Goal: Transaction & Acquisition: Subscribe to service/newsletter

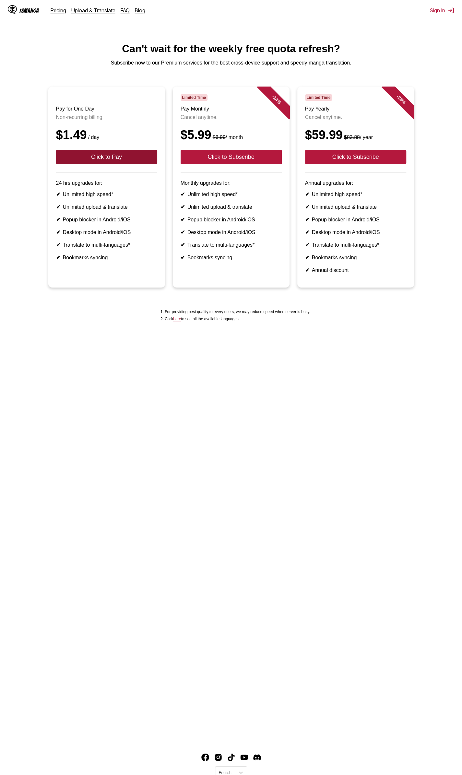
click at [111, 164] on button "Click to Pay" at bounding box center [106, 157] width 101 height 15
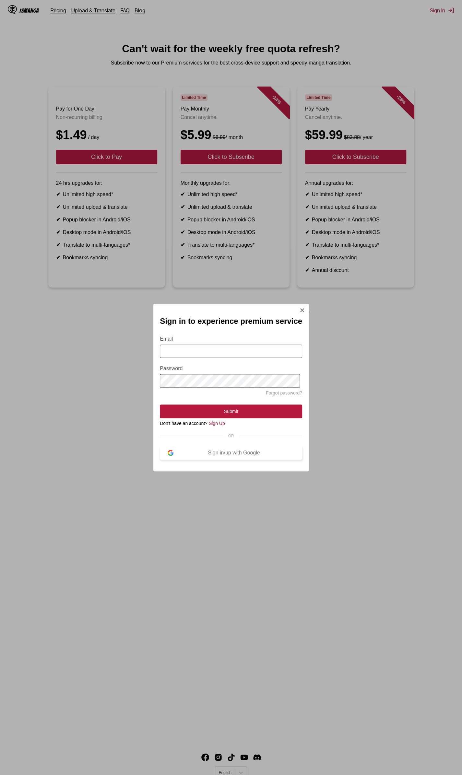
click at [242, 459] on button "Sign in/up with Google" at bounding box center [231, 453] width 142 height 14
drag, startPoint x: 242, startPoint y: 459, endPoint x: 240, endPoint y: 463, distance: 4.1
click at [242, 459] on button "Sign in/up with Google" at bounding box center [231, 453] width 142 height 14
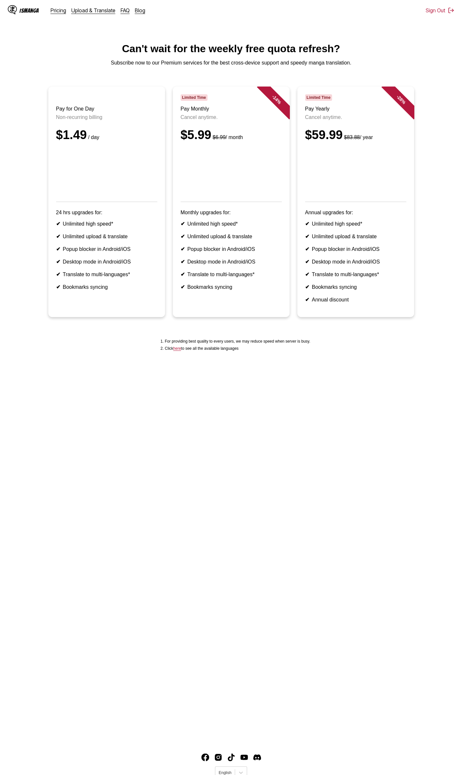
click at [311, 265] on li "✔ Desktop mode in Android/iOS" at bounding box center [355, 262] width 101 height 6
click at [104, 397] on main "Can't wait for the weekly free quota refresh? Subscribe now to our Premium serv…" at bounding box center [231, 391] width 462 height 697
click at [103, 397] on main "Can't wait for the weekly free quota refresh? Subscribe now to our Premium serv…" at bounding box center [231, 391] width 462 height 697
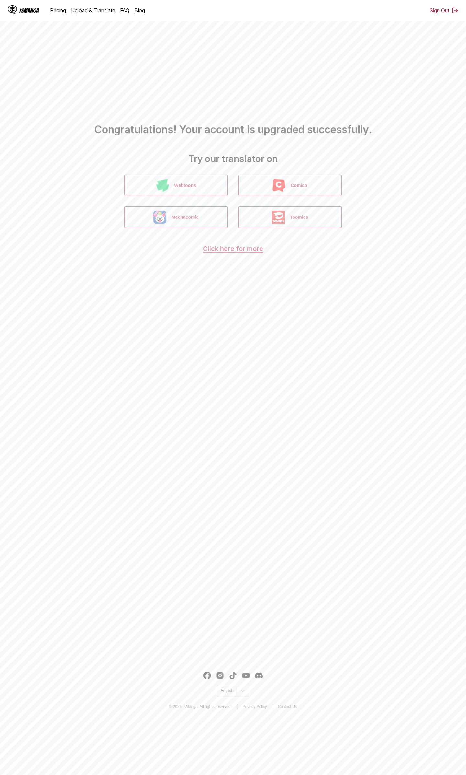
click at [221, 451] on main "Congratulations! Your account is upgraded successfully. Try our translator on W…" at bounding box center [233, 329] width 466 height 658
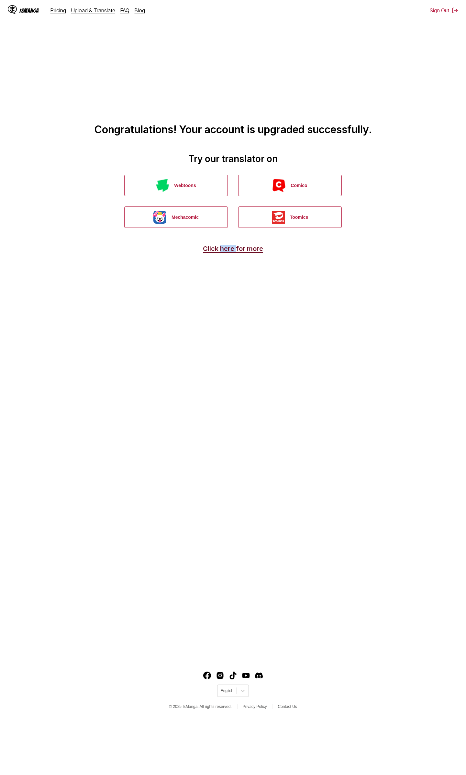
click at [236, 248] on link "Click here for more" at bounding box center [233, 249] width 60 height 8
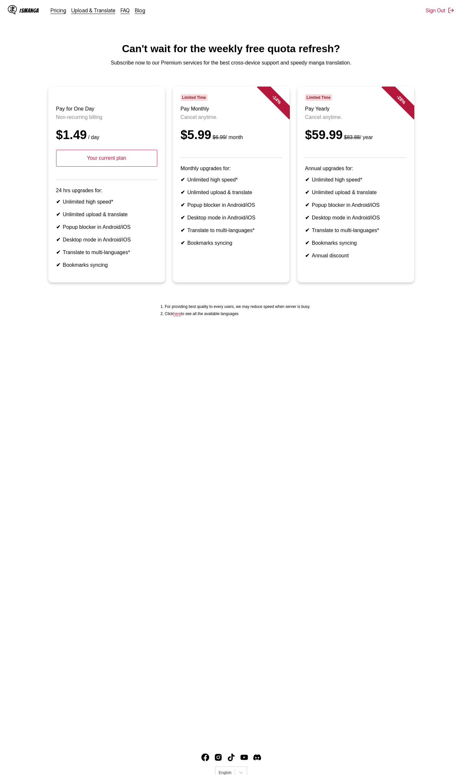
click at [102, 126] on header "Pay for One Day Non-recurring billing $1.49 / day Your current plan" at bounding box center [106, 137] width 101 height 86
click at [106, 167] on p "Your current plan" at bounding box center [106, 158] width 101 height 17
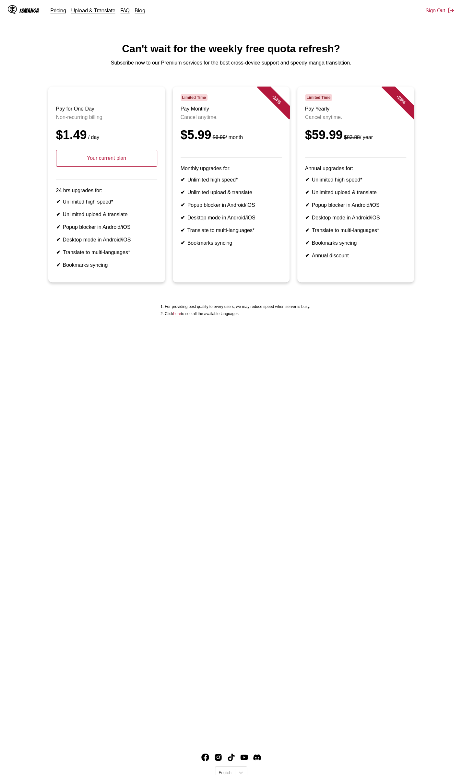
click at [106, 167] on p "Your current plan" at bounding box center [106, 158] width 101 height 17
click at [123, 163] on p "Your current plan" at bounding box center [106, 158] width 101 height 17
click at [120, 193] on p "24 hrs upgrades for:" at bounding box center [106, 191] width 101 height 6
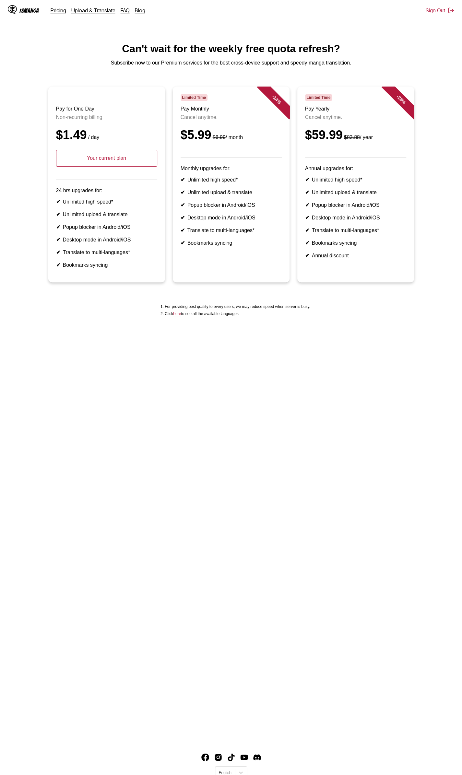
click at [120, 193] on p "24 hrs upgrades for:" at bounding box center [106, 191] width 101 height 6
click at [109, 239] on ul "✔ Unlimited high speed* ✔ Unlimited upload & translate ✔ Popup blocker in Andro…" at bounding box center [106, 233] width 101 height 69
drag, startPoint x: 108, startPoint y: 245, endPoint x: 98, endPoint y: 274, distance: 30.6
click at [107, 247] on ul "✔ Unlimited high speed* ✔ Unlimited upload & translate ✔ Popup blocker in Andro…" at bounding box center [106, 233] width 101 height 69
drag, startPoint x: 98, startPoint y: 274, endPoint x: 98, endPoint y: 280, distance: 5.9
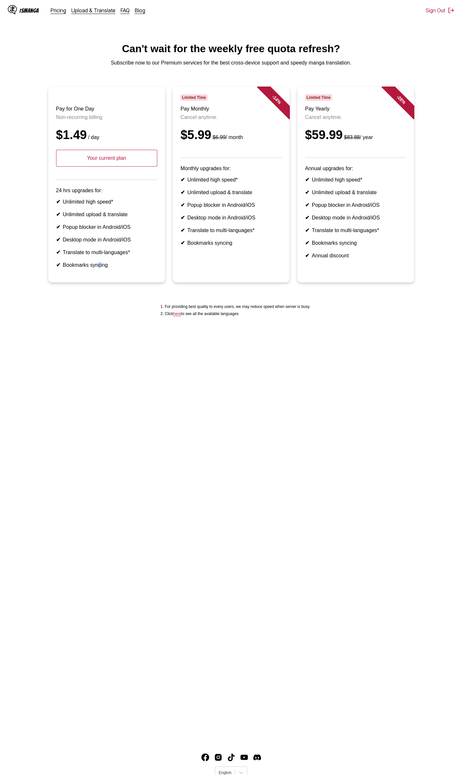
click at [98, 268] on ul "✔ Unlimited high speed* ✔ Unlimited upload & translate ✔ Popup blocker in Andro…" at bounding box center [106, 233] width 101 height 69
click at [97, 282] on article "Pay for One Day Non-recurring billing $1.49 / day Your current plan 24 hrs upgr…" at bounding box center [106, 184] width 117 height 196
click at [71, 34] on html "IsManga Pricing Upload & Translate FAQ Blog Sign Out Pricing Upload & Translate…" at bounding box center [231, 400] width 462 height 800
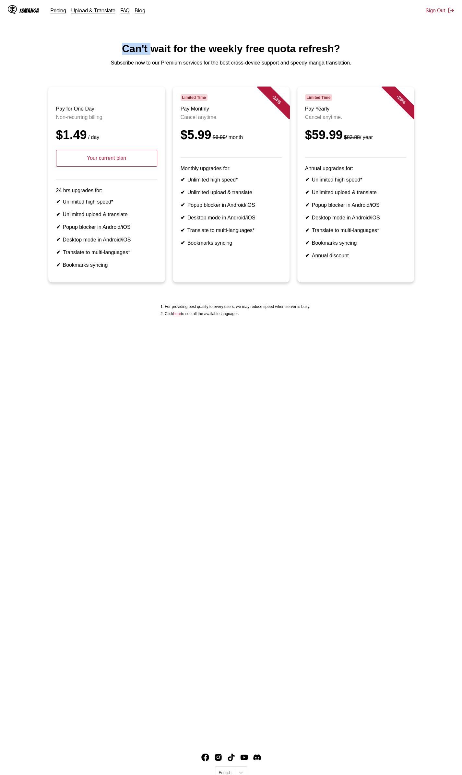
click at [69, 37] on html "IsManga Pricing Upload & Translate FAQ Blog Sign Out Pricing Upload & Translate…" at bounding box center [231, 400] width 462 height 800
click at [128, 167] on p "Your current plan" at bounding box center [106, 158] width 101 height 17
click at [112, 167] on p "Your current plan" at bounding box center [106, 158] width 101 height 17
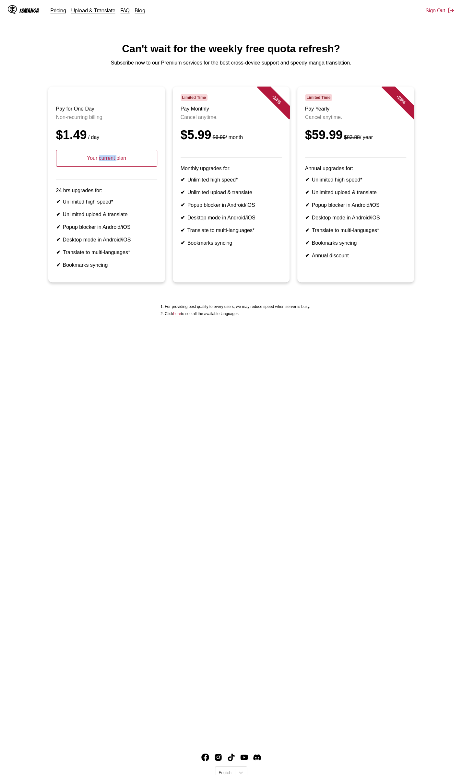
click at [112, 167] on p "Your current plan" at bounding box center [106, 158] width 101 height 17
click at [102, 230] on li "✔ Popup blocker in Android/iOS" at bounding box center [106, 227] width 101 height 6
click at [102, 244] on ul "✔ Unlimited high speed* ✔ Unlimited upload & translate ✔ Popup blocker in Andro…" at bounding box center [106, 233] width 101 height 69
click at [100, 268] on ul "✔ Unlimited high speed* ✔ Unlimited upload & translate ✔ Popup blocker in Andro…" at bounding box center [106, 233] width 101 height 69
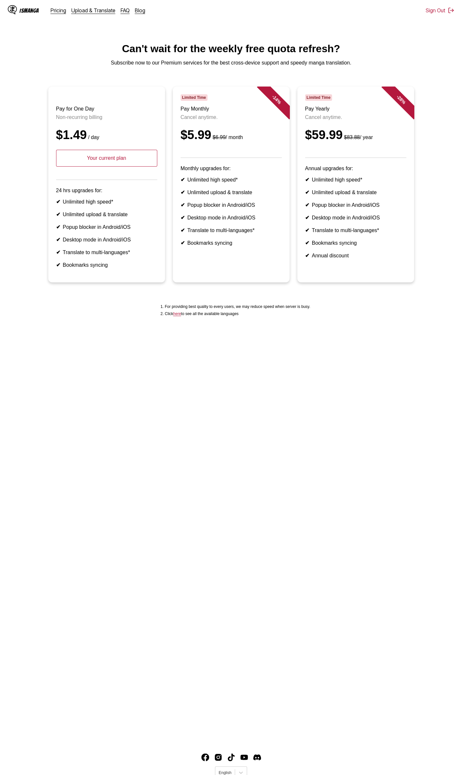
click at [100, 268] on li "✔ Bookmarks syncing" at bounding box center [106, 265] width 101 height 6
click at [204, 316] on li "Click here to see all the available languages" at bounding box center [237, 313] width 145 height 5
click at [179, 316] on link "here" at bounding box center [177, 313] width 8 height 5
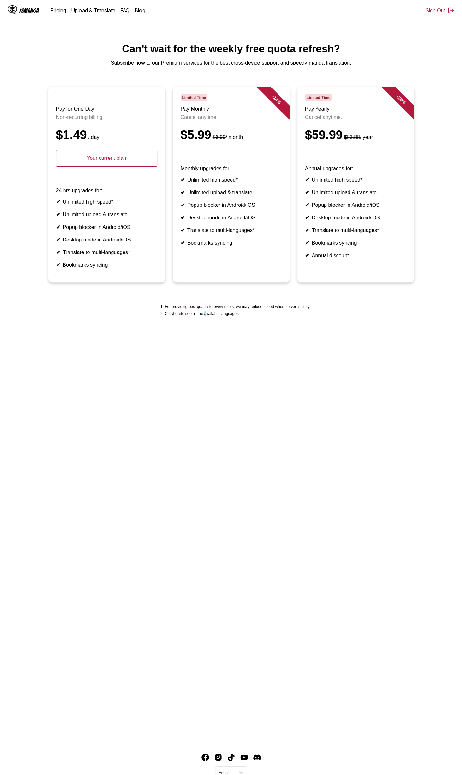
click at [179, 316] on link "here" at bounding box center [177, 313] width 8 height 5
